Goal: Task Accomplishment & Management: Use online tool/utility

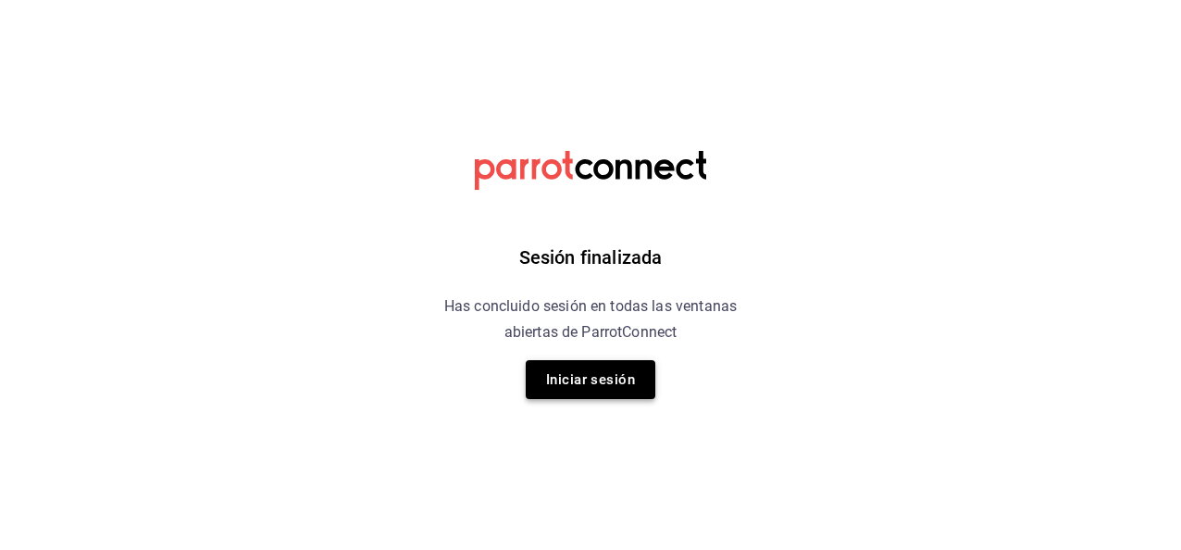
click at [617, 368] on button "Iniciar sesión" at bounding box center [591, 379] width 130 height 39
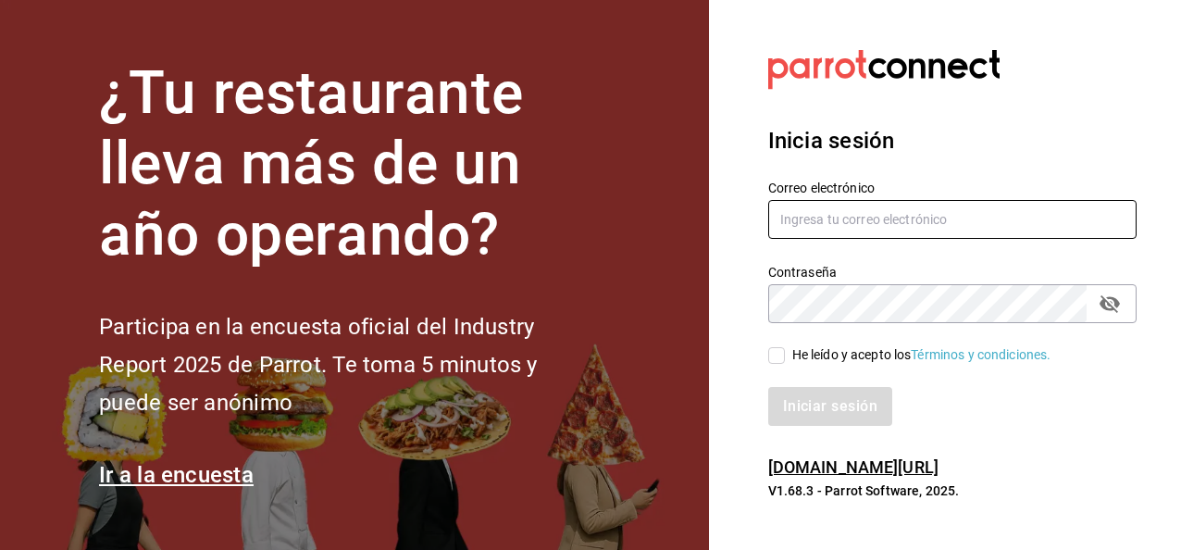
type input "asanchez@delica.mx"
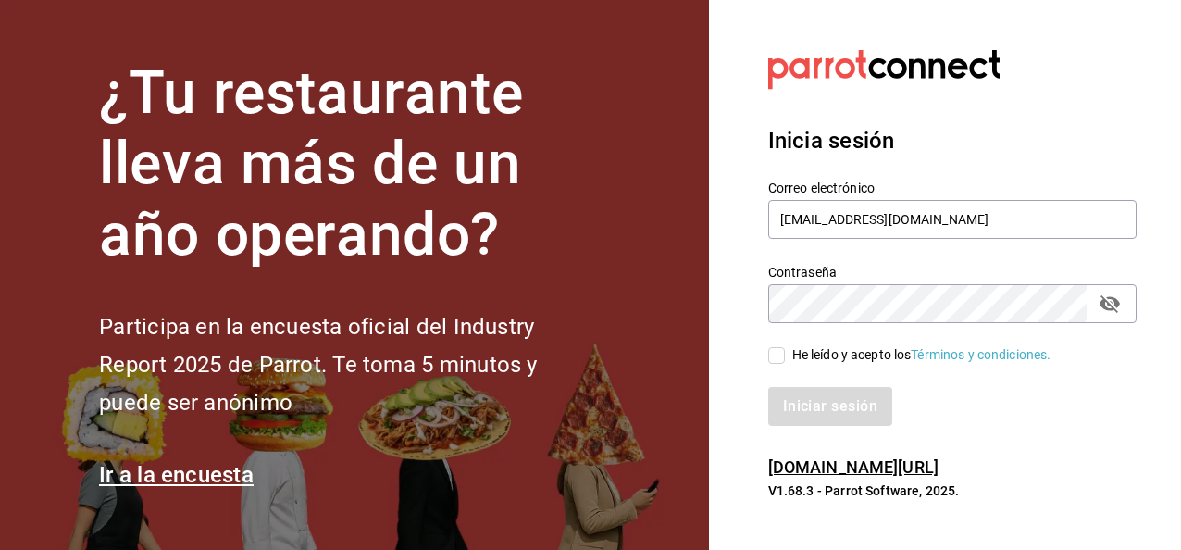
click at [771, 357] on input "He leído y acepto los Términos y condiciones." at bounding box center [776, 355] width 17 height 17
checkbox input "true"
click at [805, 400] on button "Iniciar sesión" at bounding box center [831, 406] width 126 height 39
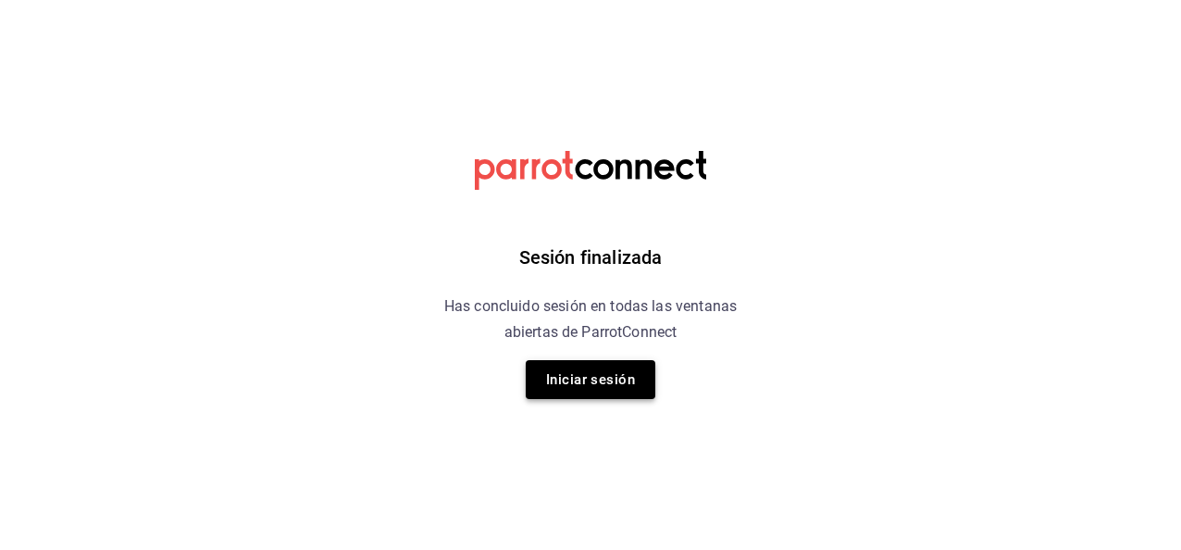
click at [604, 372] on button "Iniciar sesión" at bounding box center [591, 379] width 130 height 39
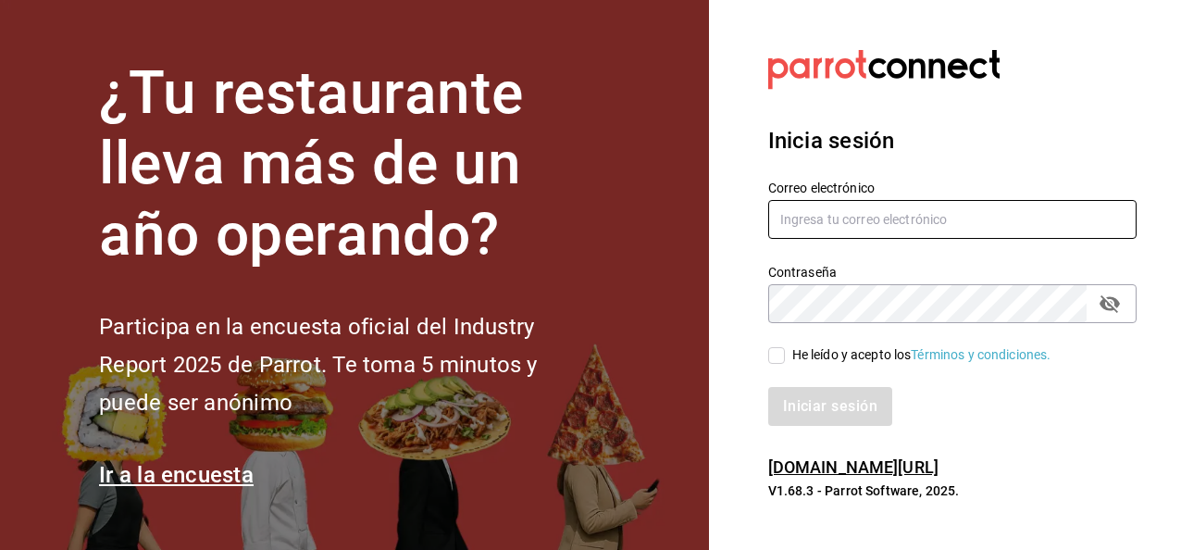
type input "asanchez@delica.mx"
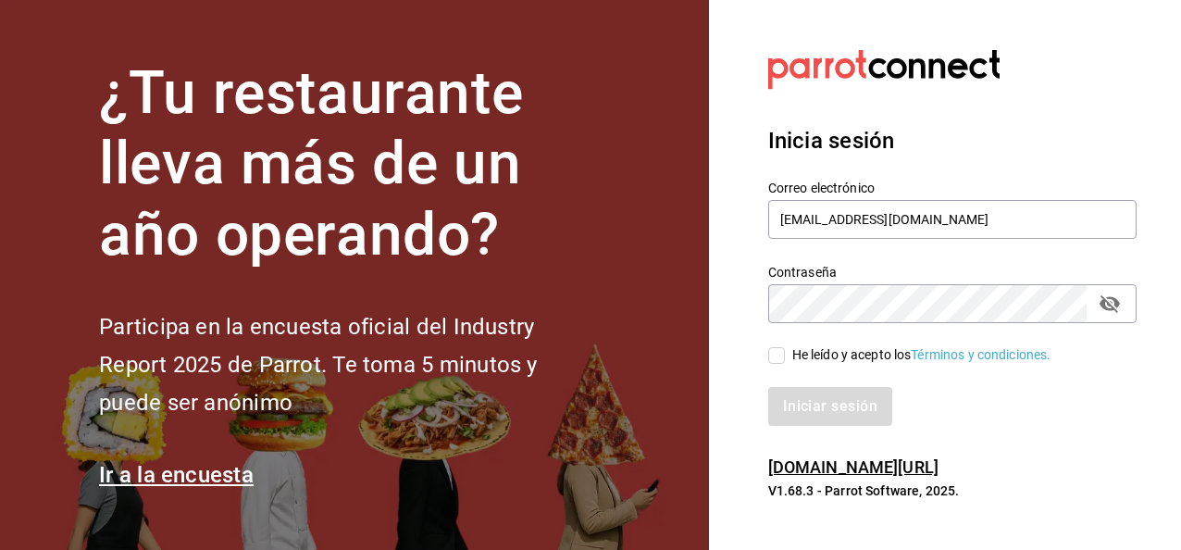
click at [778, 350] on input "He leído y acepto los Términos y condiciones." at bounding box center [776, 355] width 17 height 17
checkbox input "true"
click at [810, 423] on button "Iniciar sesión" at bounding box center [831, 406] width 126 height 39
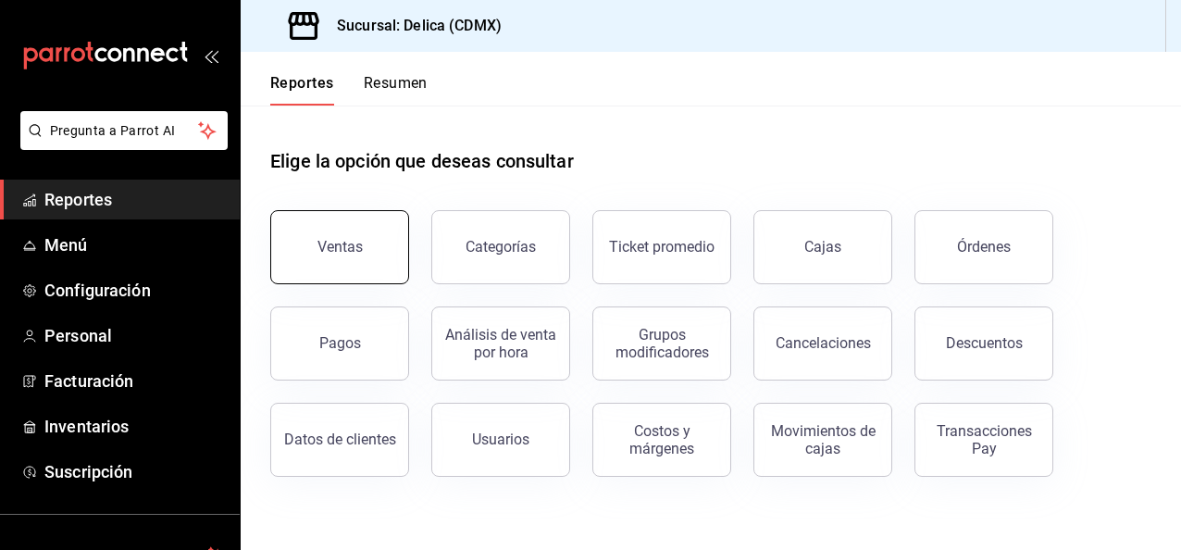
click at [377, 257] on button "Ventas" at bounding box center [339, 247] width 139 height 74
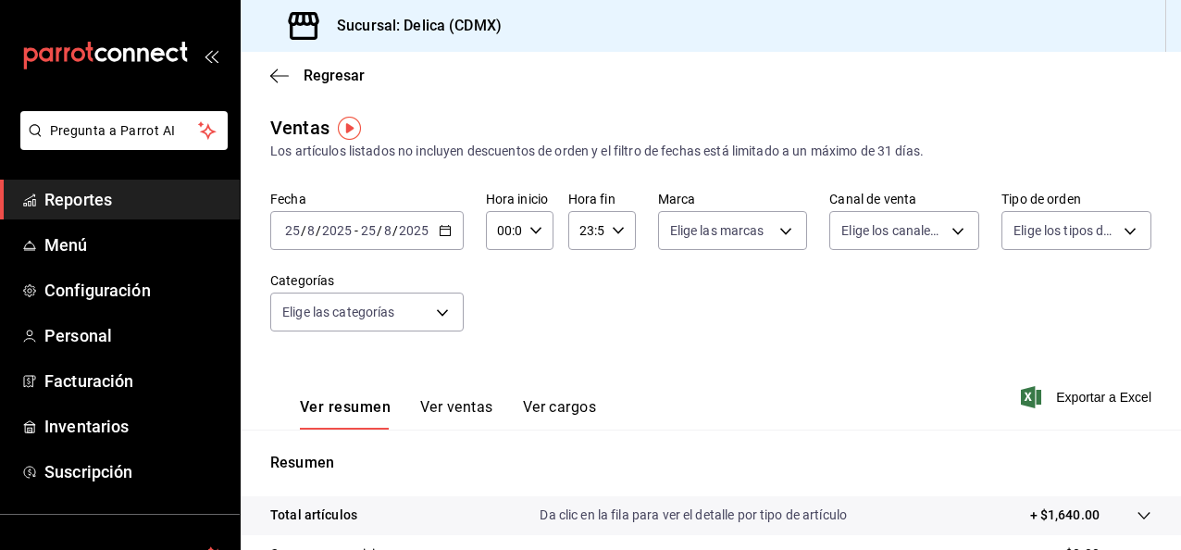
click at [88, 203] on span "Reportes" at bounding box center [134, 199] width 181 height 25
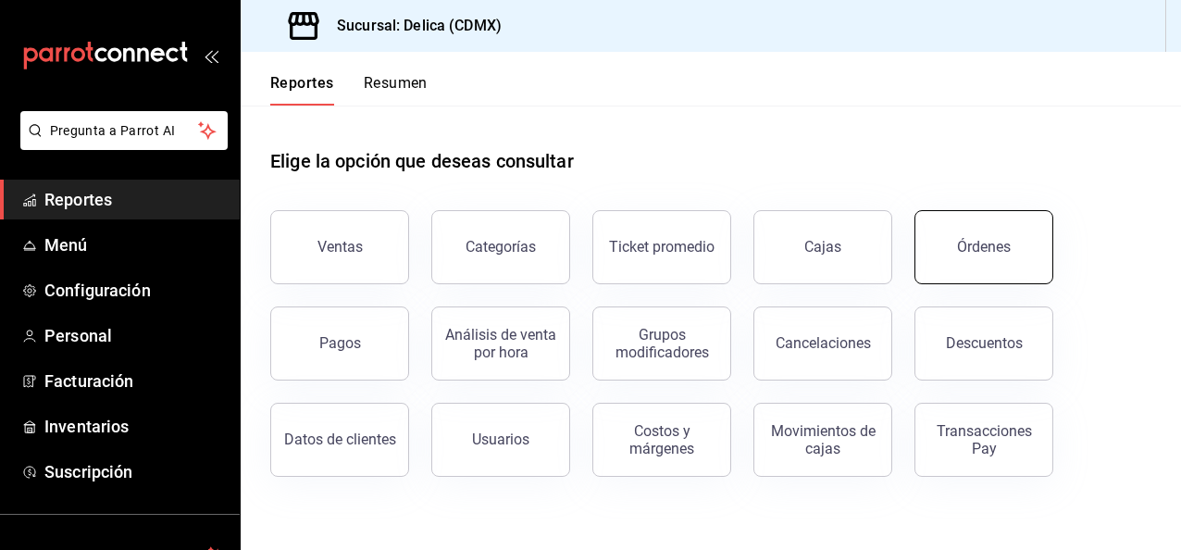
click at [989, 262] on button "Órdenes" at bounding box center [984, 247] width 139 height 74
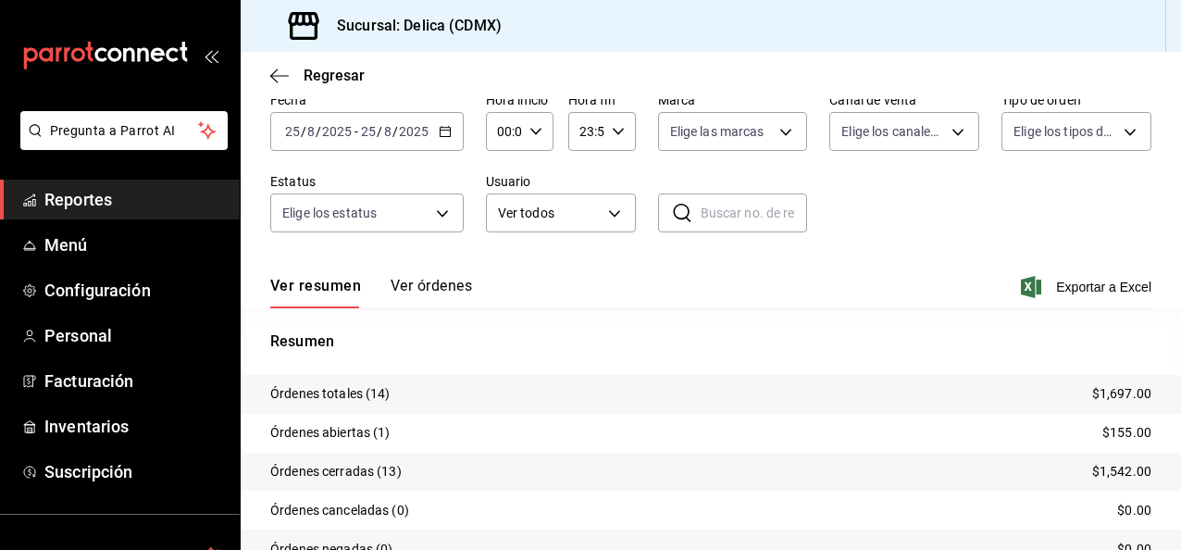
scroll to position [100, 0]
